Goal: Information Seeking & Learning: Learn about a topic

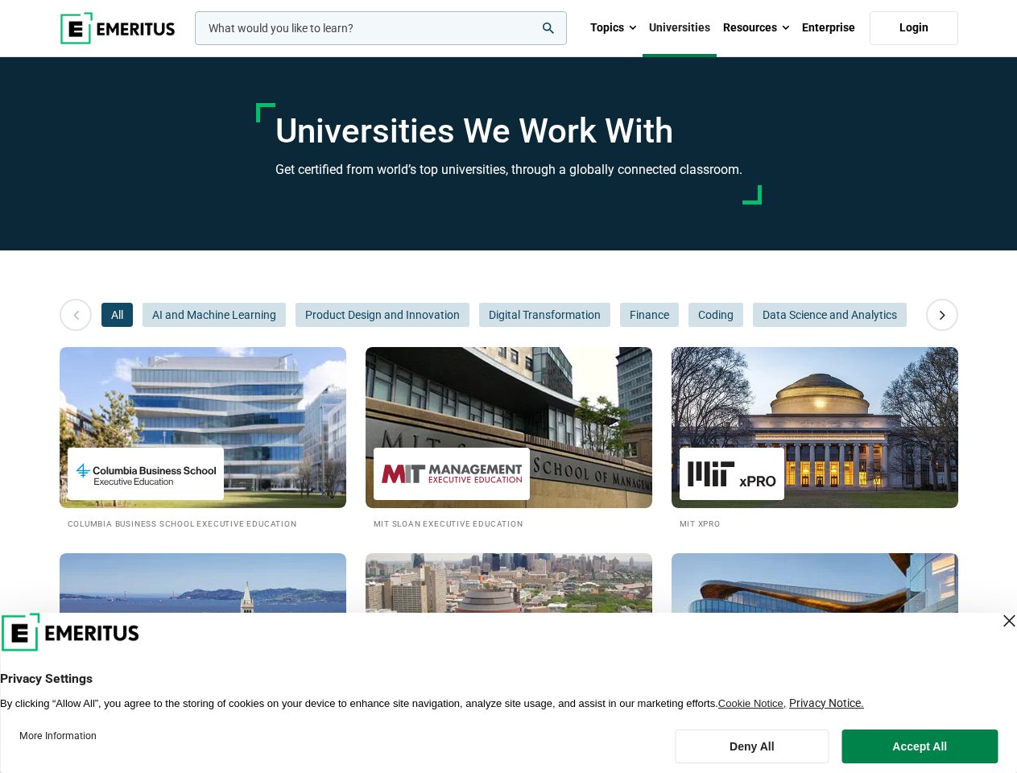
click at [381, 28] on input "woocommerce-product-search-field-0" at bounding box center [381, 28] width 372 height 34
click at [756, 28] on link "Resources" at bounding box center [756, 28] width 79 height 56
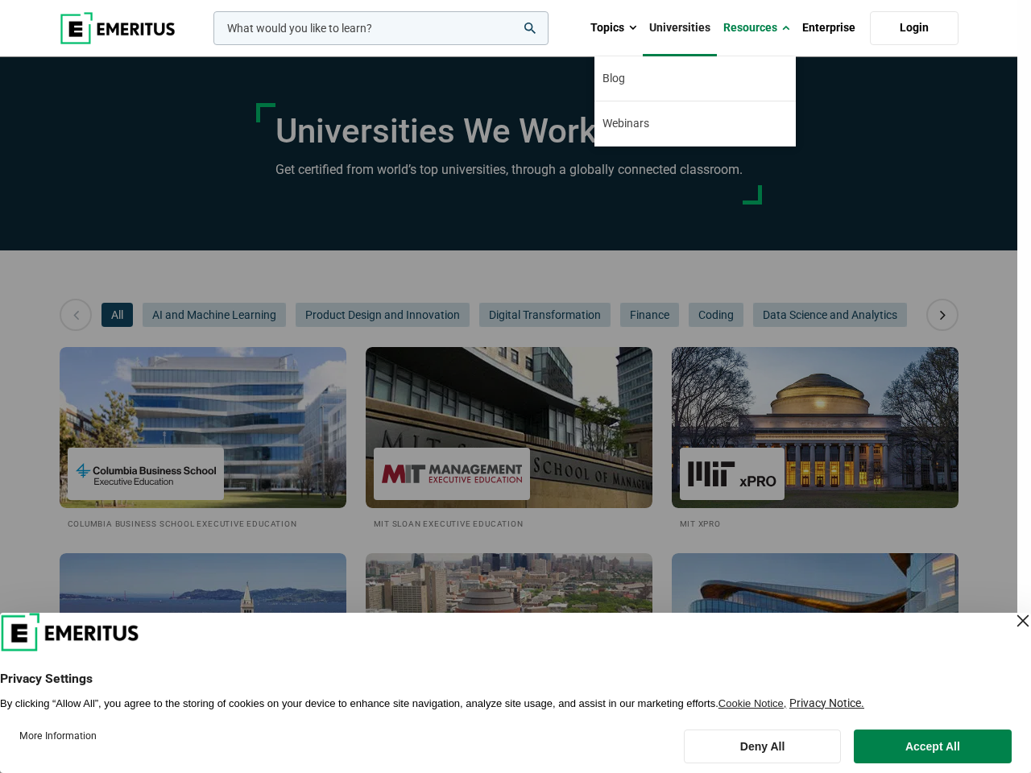
click at [210, 45] on div "leadership marketing project management data science product management" at bounding box center [379, 28] width 338 height 34
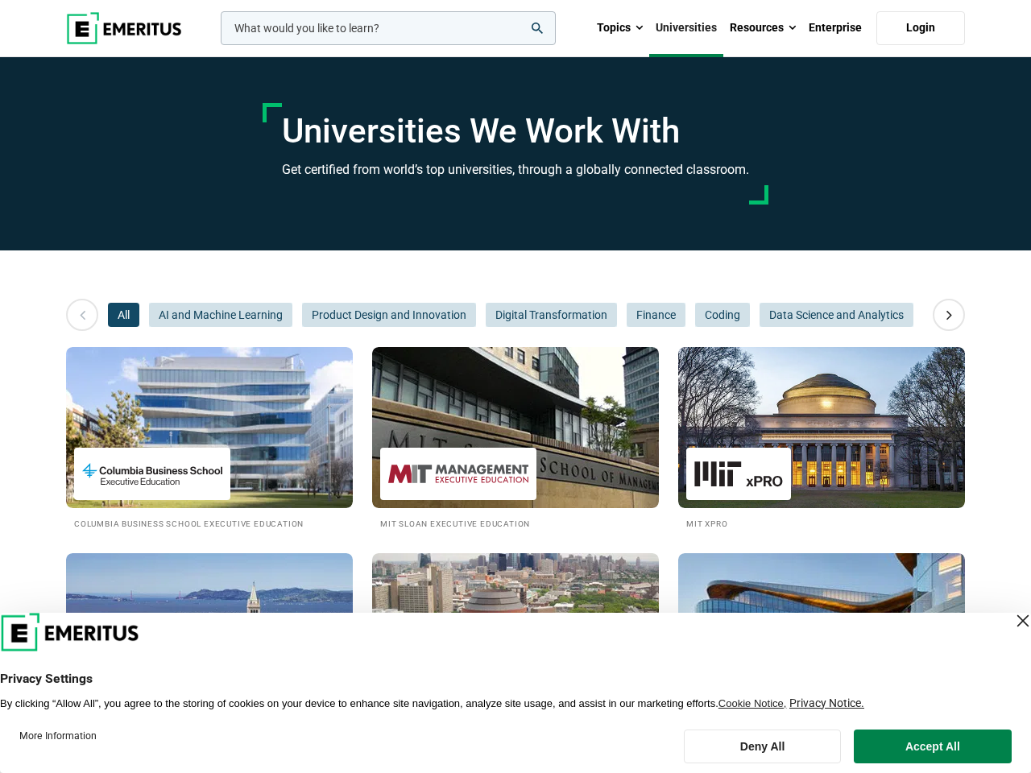
click at [943, 315] on icon at bounding box center [949, 314] width 28 height 29
click at [117, 315] on span "All" at bounding box center [123, 315] width 31 height 24
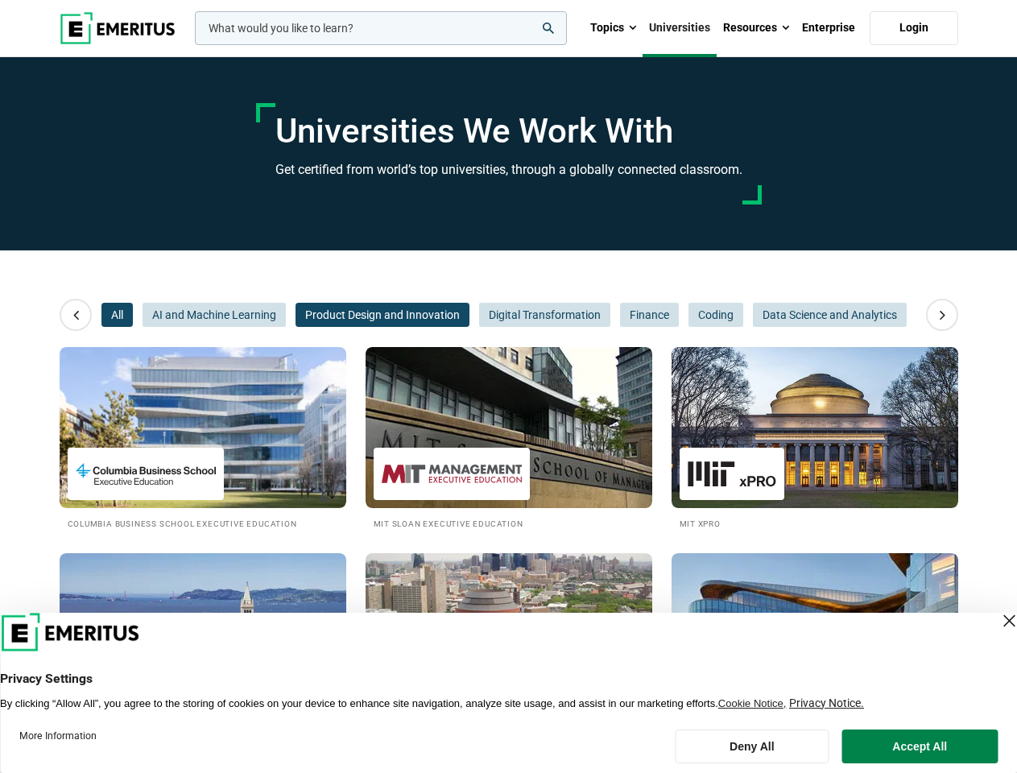
click at [296, 315] on span "Product Design and Innovation" at bounding box center [383, 315] width 174 height 24
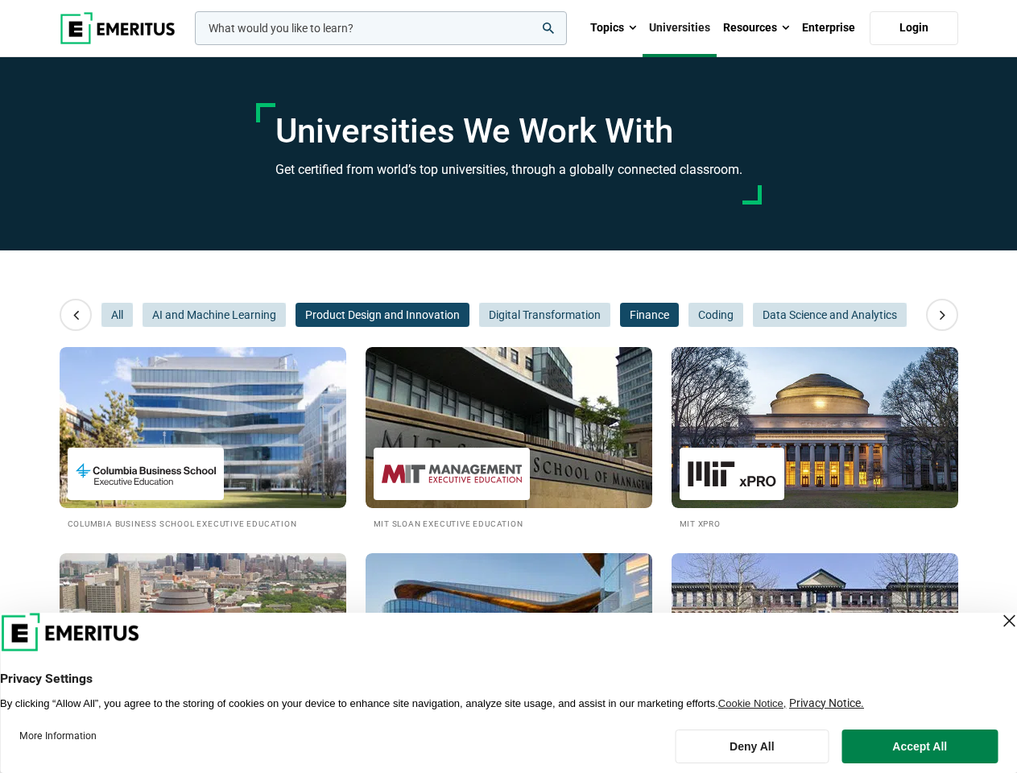
click at [620, 315] on span "Finance" at bounding box center [649, 315] width 59 height 24
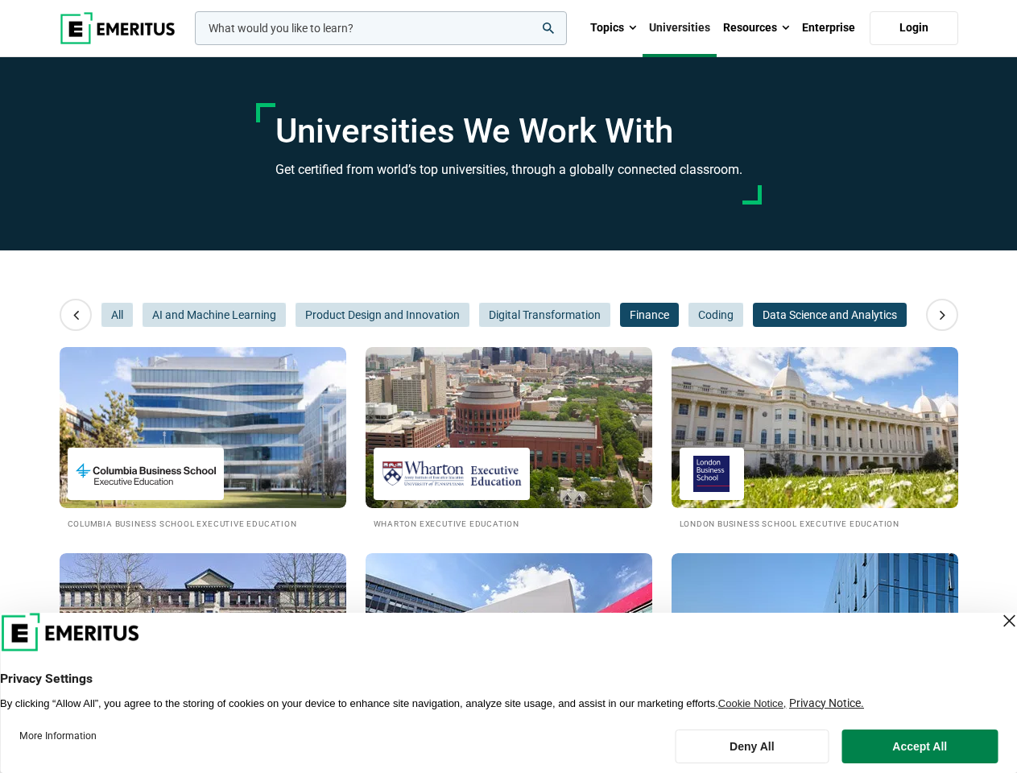
click at [753, 315] on span "Data Science and Analytics" at bounding box center [830, 315] width 154 height 24
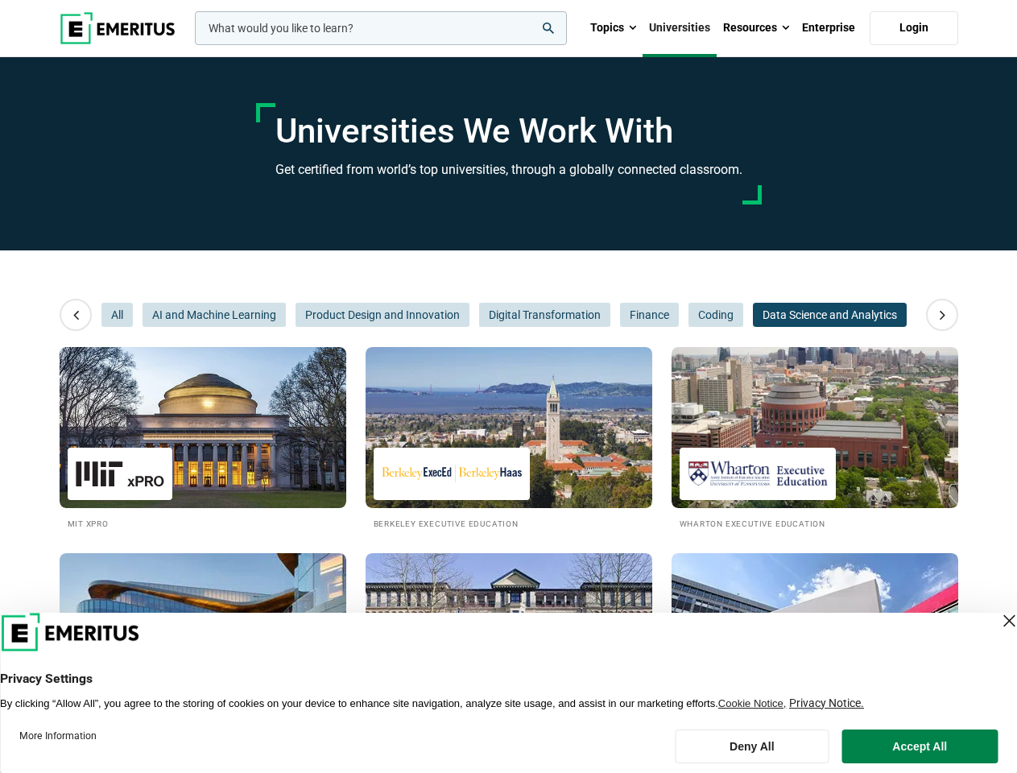
scroll to position [0, 242]
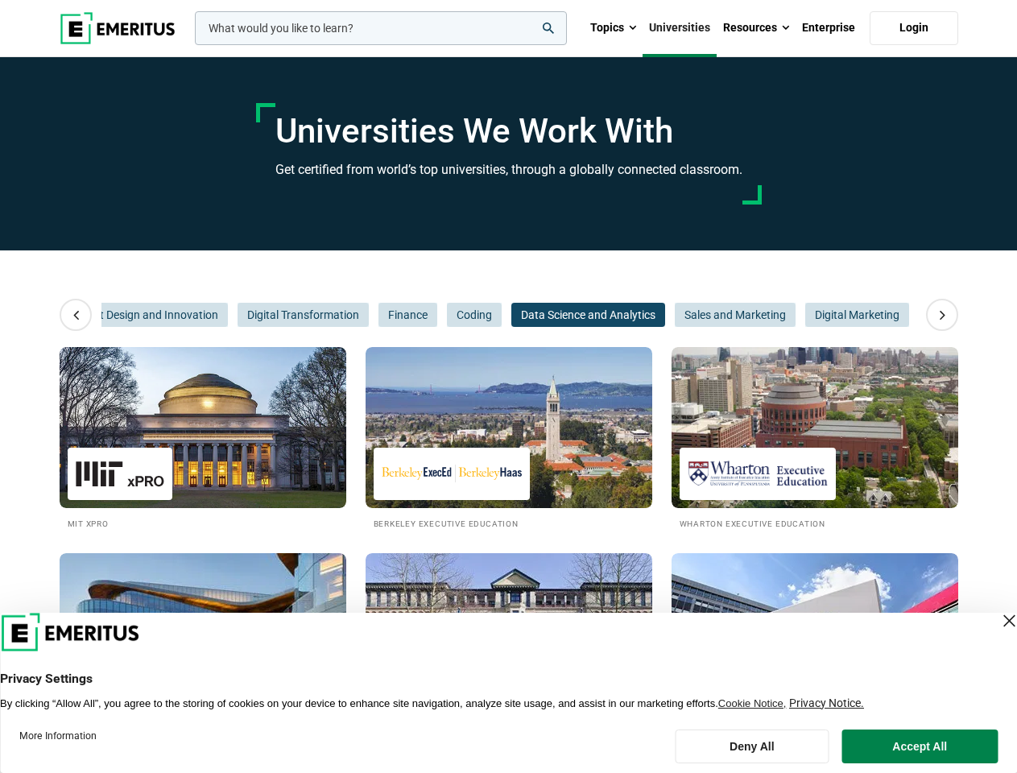
click at [649, 315] on span "Data Science and Analytics" at bounding box center [589, 315] width 154 height 24
click at [715, 315] on span "Sales and Marketing" at bounding box center [735, 315] width 121 height 24
